Goal: Transaction & Acquisition: Subscribe to service/newsletter

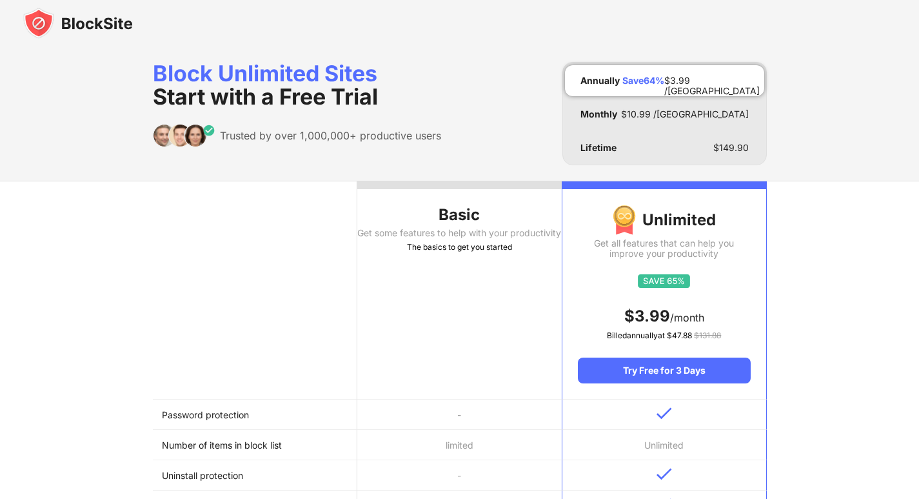
click at [61, 14] on img at bounding box center [78, 23] width 110 height 31
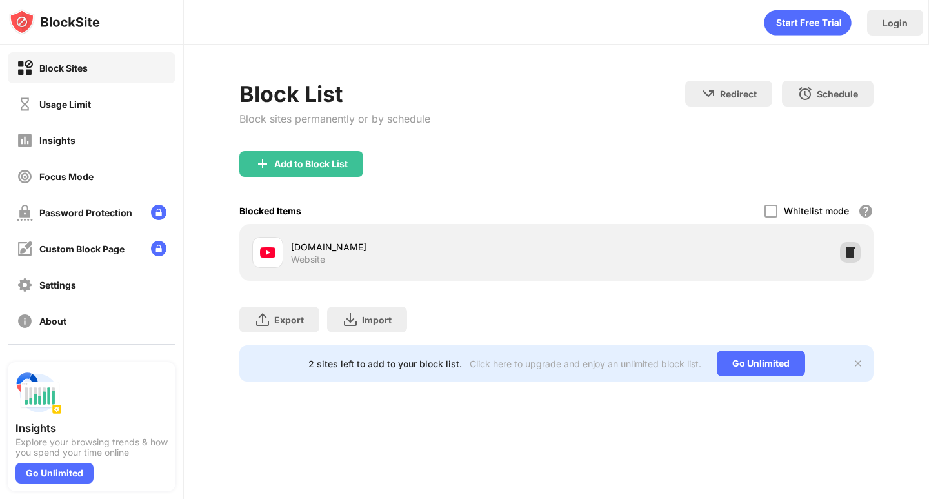
click at [853, 252] on img at bounding box center [850, 252] width 13 height 13
